Goal: Task Accomplishment & Management: Manage account settings

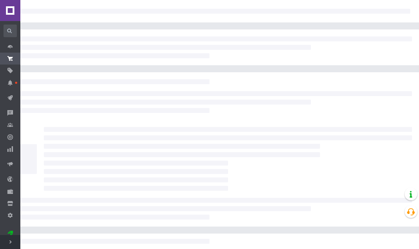
scroll to position [24, 0]
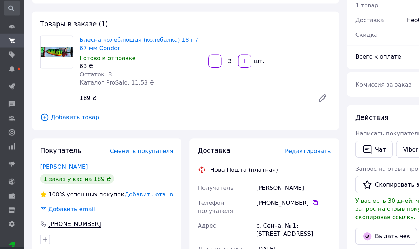
click at [278, 108] on icon at bounding box center [275, 107] width 8 height 8
click at [268, 154] on span "Редактировать" at bounding box center [262, 153] width 39 height 6
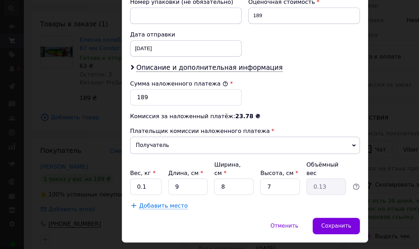
scroll to position [293, 0]
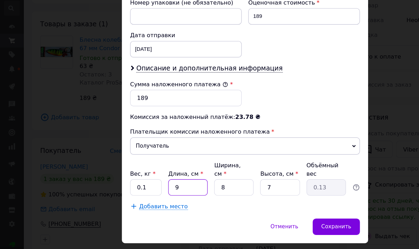
click at [173, 177] on input "9" at bounding box center [161, 184] width 34 height 14
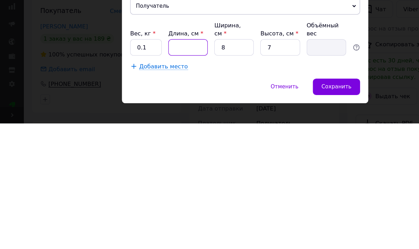
type input "2"
type input "0.1"
type input "20"
type input "0.28"
type input "20"
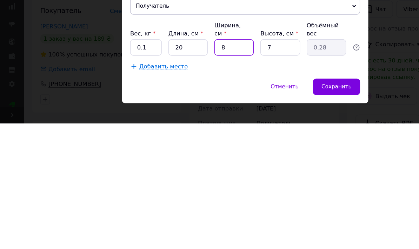
click at [197, 177] on input "8" at bounding box center [200, 184] width 34 height 14
type input "2"
type input "0.1"
type input "20"
type input "0.7"
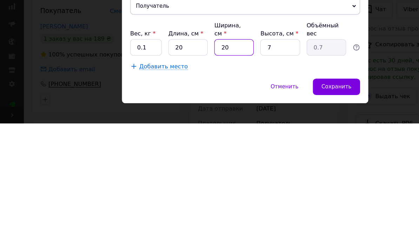
type input "20"
click at [243, 177] on input "7" at bounding box center [239, 184] width 34 height 14
type input "5"
type input "0.5"
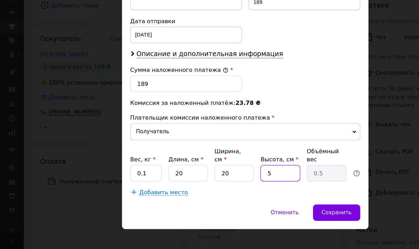
type input "5"
click at [292, 215] on span "Сохранить" at bounding box center [288, 217] width 26 height 5
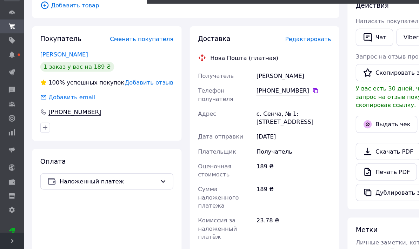
click at [331, 135] on button "Выдать чек" at bounding box center [330, 142] width 53 height 15
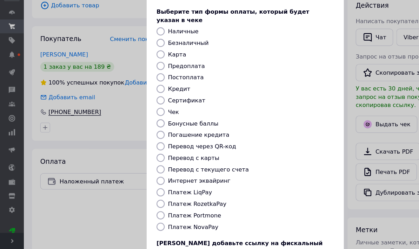
click at [166, 99] on label "Постоплата" at bounding box center [158, 102] width 31 height 6
click at [141, 99] on input "Постоплата" at bounding box center [137, 102] width 7 height 7
radio input "true"
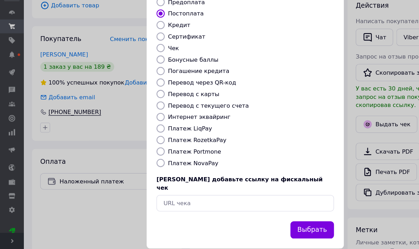
scroll to position [52, 0]
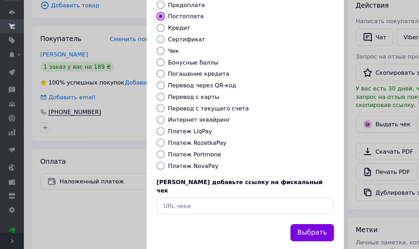
click at [277, 228] on button "Выбрать" at bounding box center [266, 235] width 37 height 15
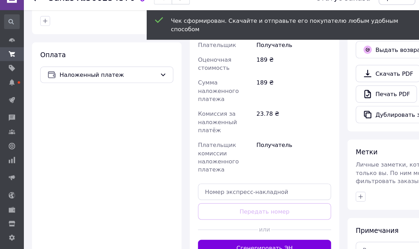
scroll to position [230, 0]
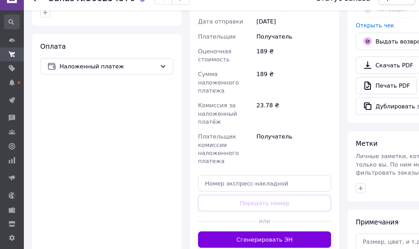
click at [255, 210] on button "Сгенерировать ЭН" at bounding box center [226, 217] width 114 height 14
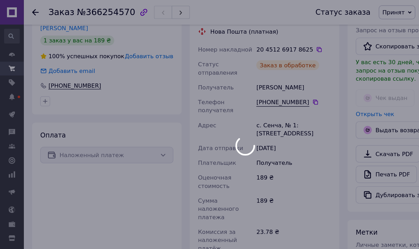
scroll to position [166, 0]
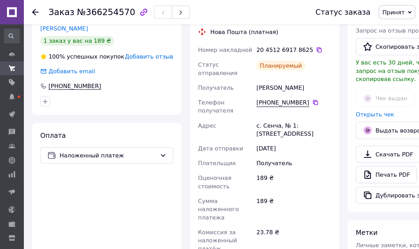
click at [28, 10] on use at bounding box center [30, 11] width 6 height 6
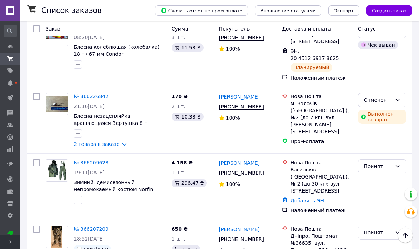
scroll to position [48, 0]
